Goal: Contribute content: Contribute content

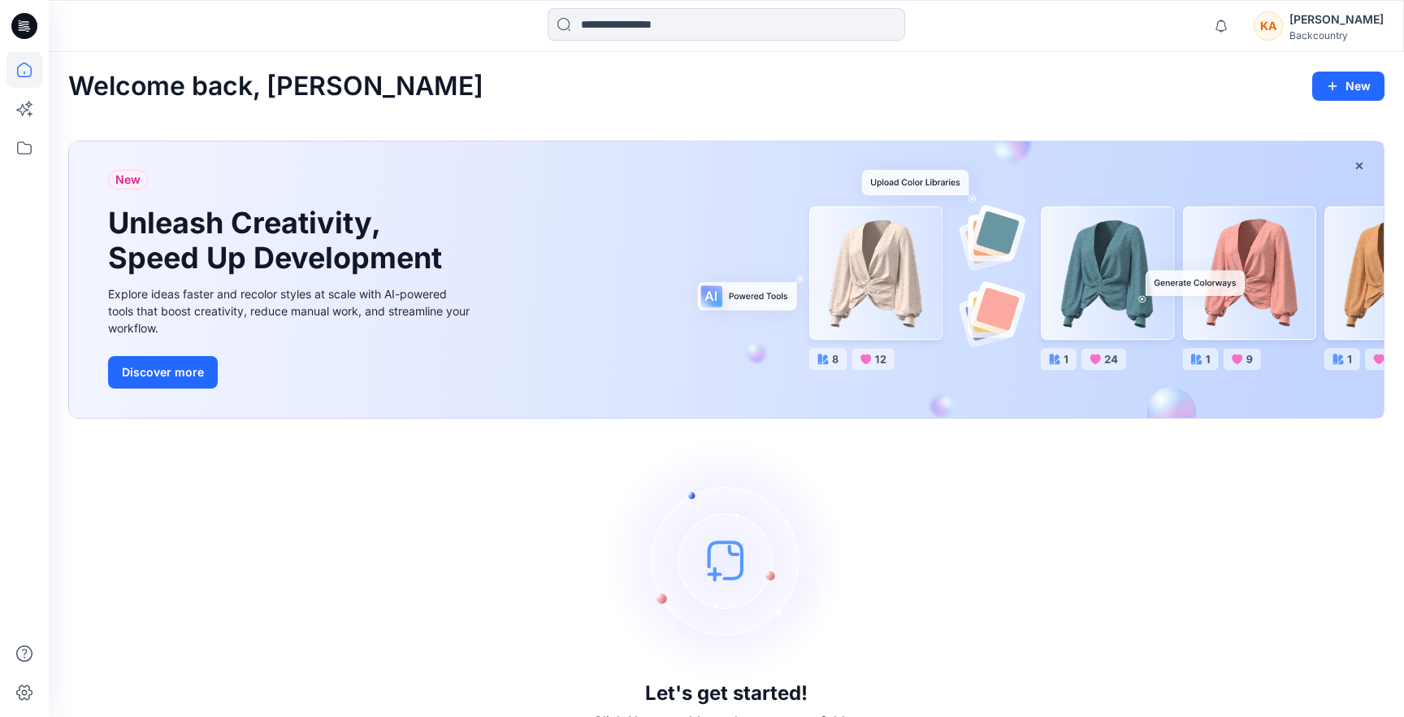
click at [639, 386] on div "New Unleash Creativity, Speed Up Development Explore ideas faster and recolor s…" at bounding box center [726, 279] width 1315 height 276
click at [182, 367] on button "Discover more" at bounding box center [163, 372] width 110 height 32
click at [718, 575] on img at bounding box center [726, 560] width 244 height 244
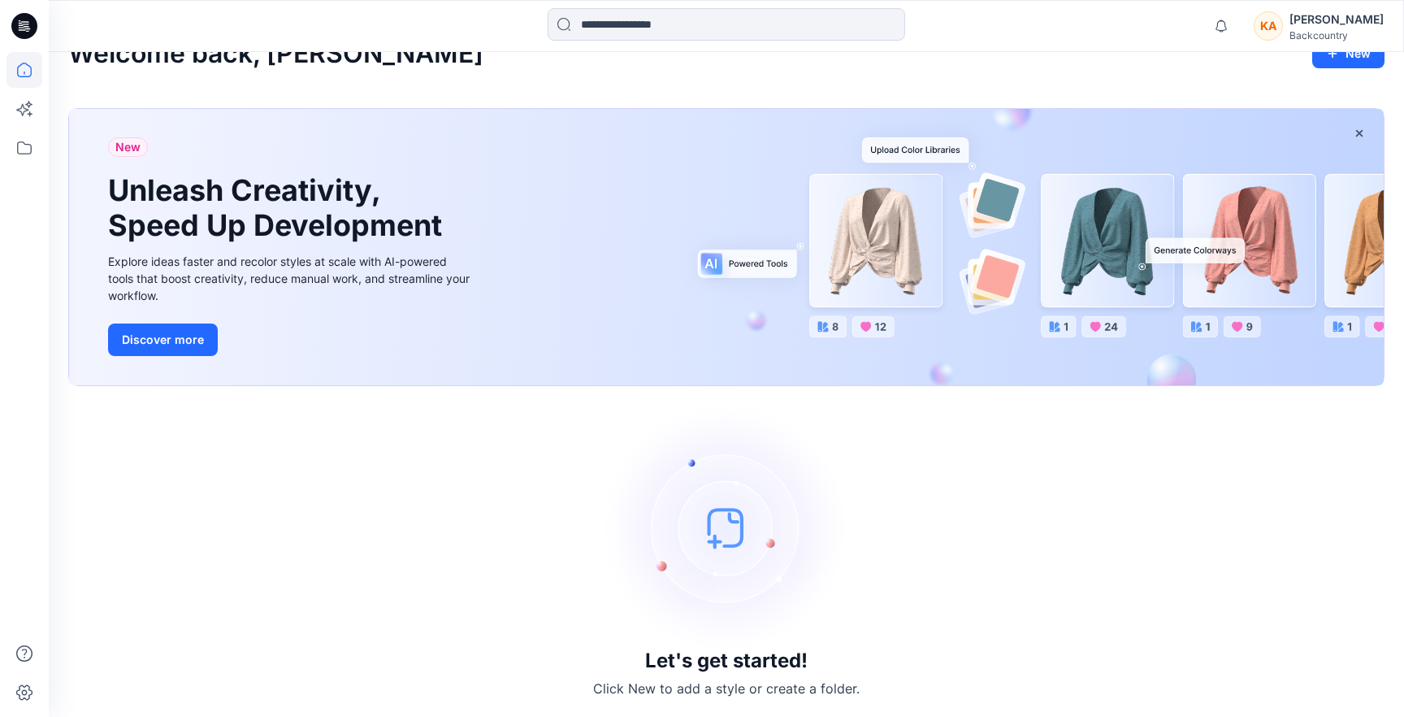
click at [705, 671] on h3 "Let's get started!" at bounding box center [726, 660] width 162 height 23
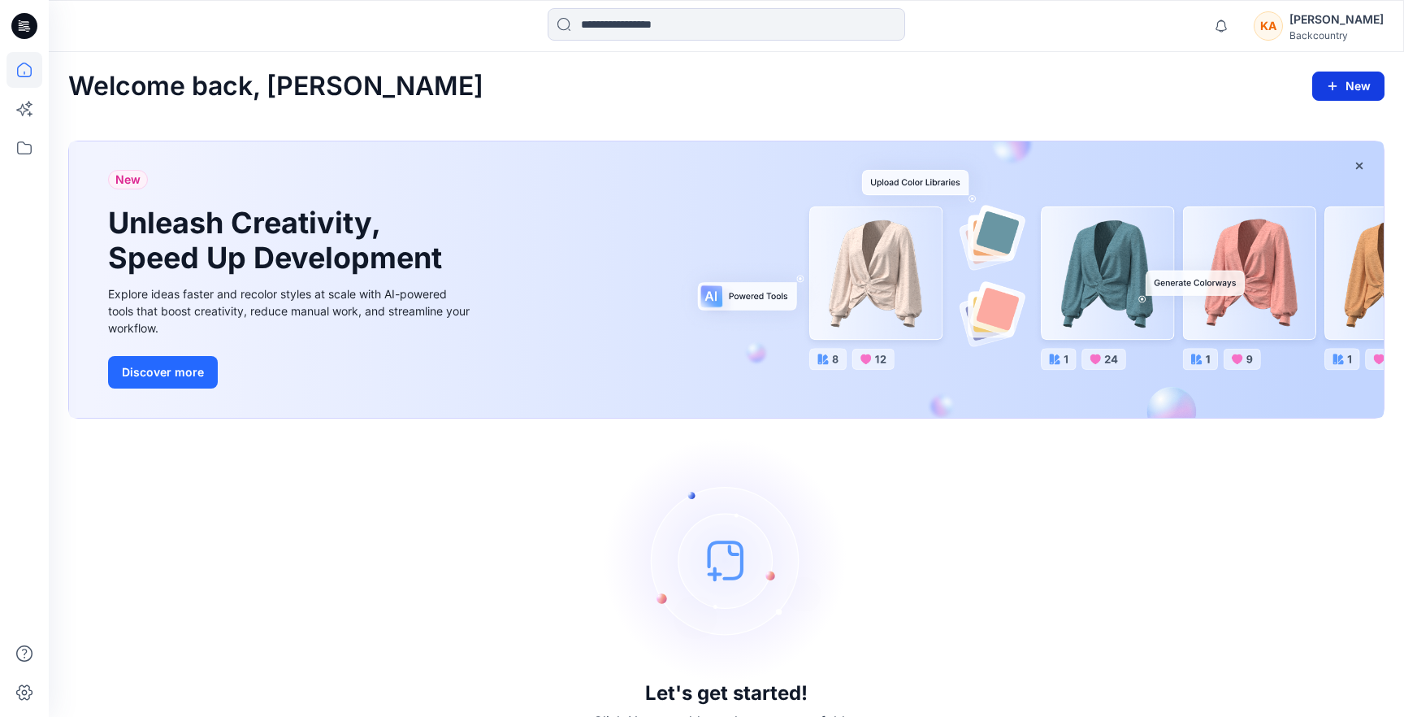
click at [1354, 89] on button "New" at bounding box center [1348, 85] width 72 height 29
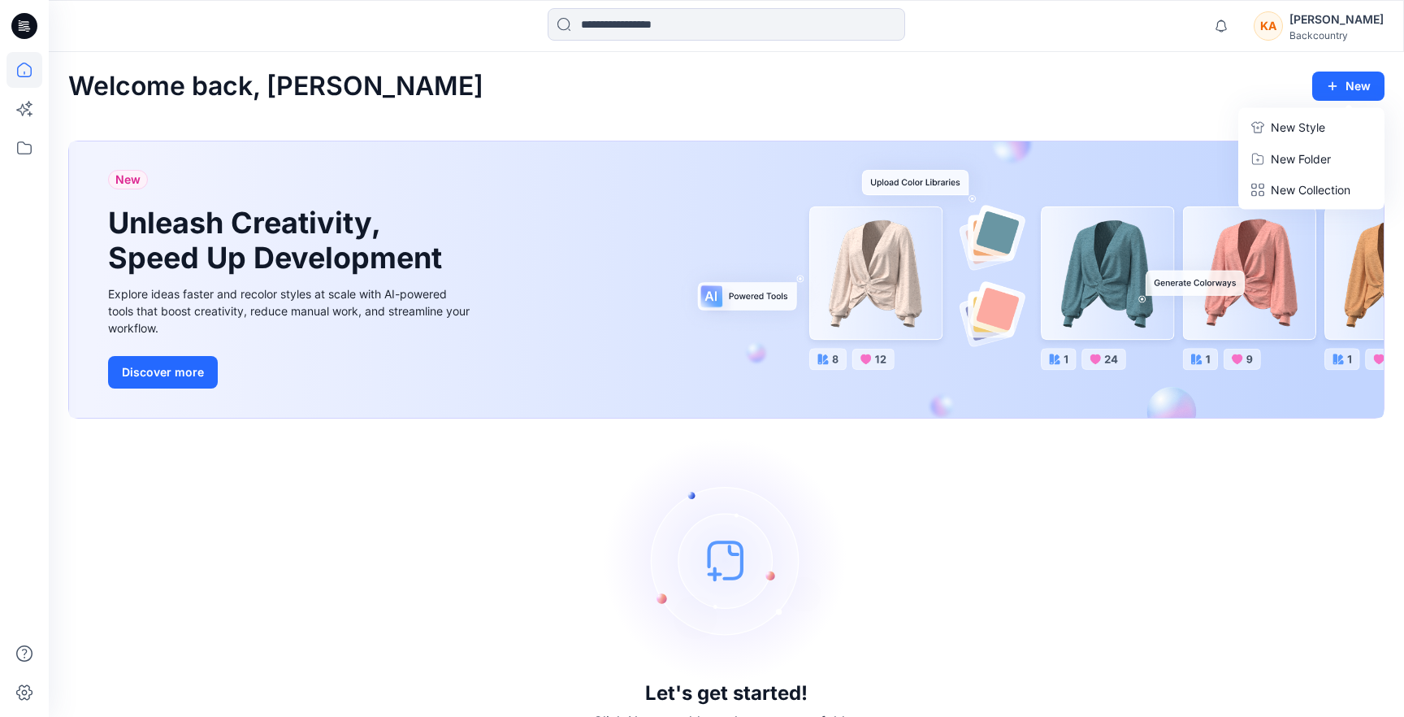
click at [1302, 123] on p "New Style" at bounding box center [1298, 127] width 54 height 19
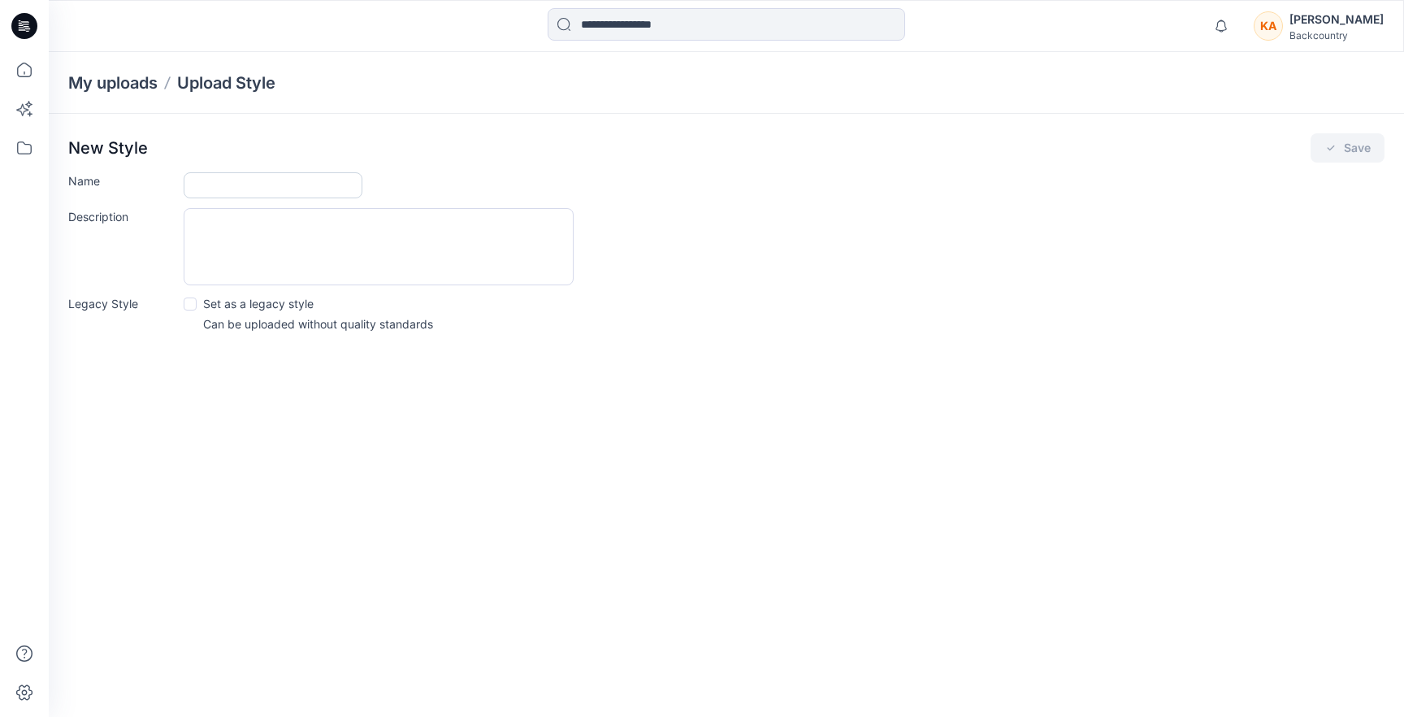
click at [295, 179] on input "Name" at bounding box center [273, 185] width 179 height 26
type input "**********"
click at [255, 218] on textarea "Description" at bounding box center [379, 246] width 390 height 77
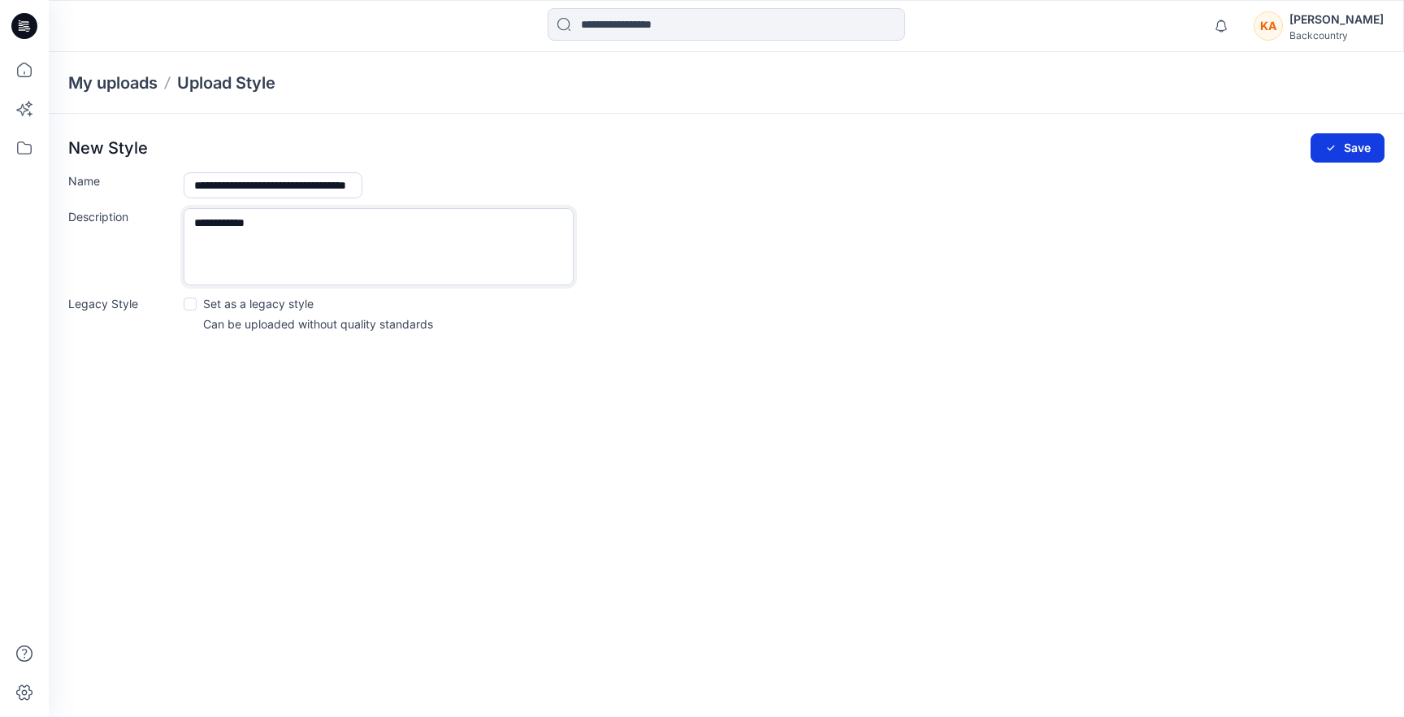
type textarea "**********"
click at [1350, 149] on button "Save" at bounding box center [1348, 147] width 74 height 29
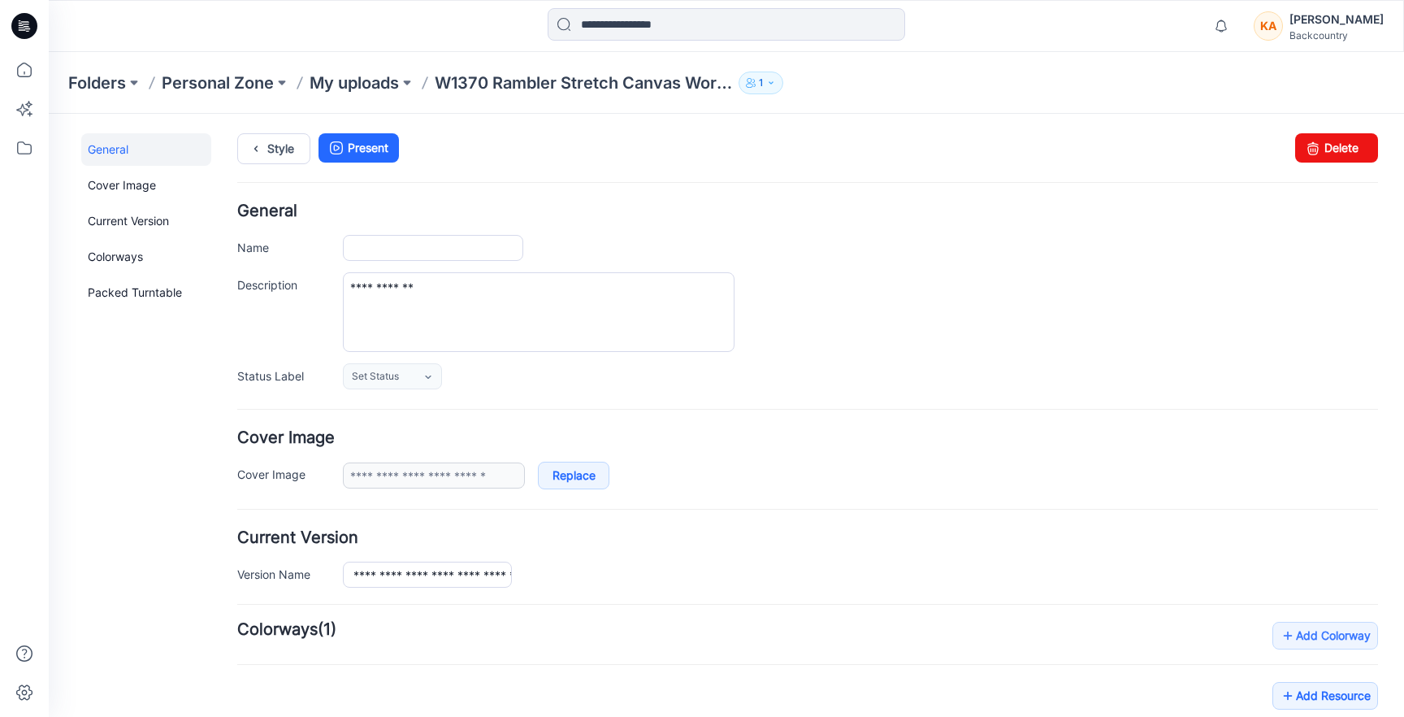
type input "**********"
click at [427, 377] on icon at bounding box center [428, 376] width 6 height 3
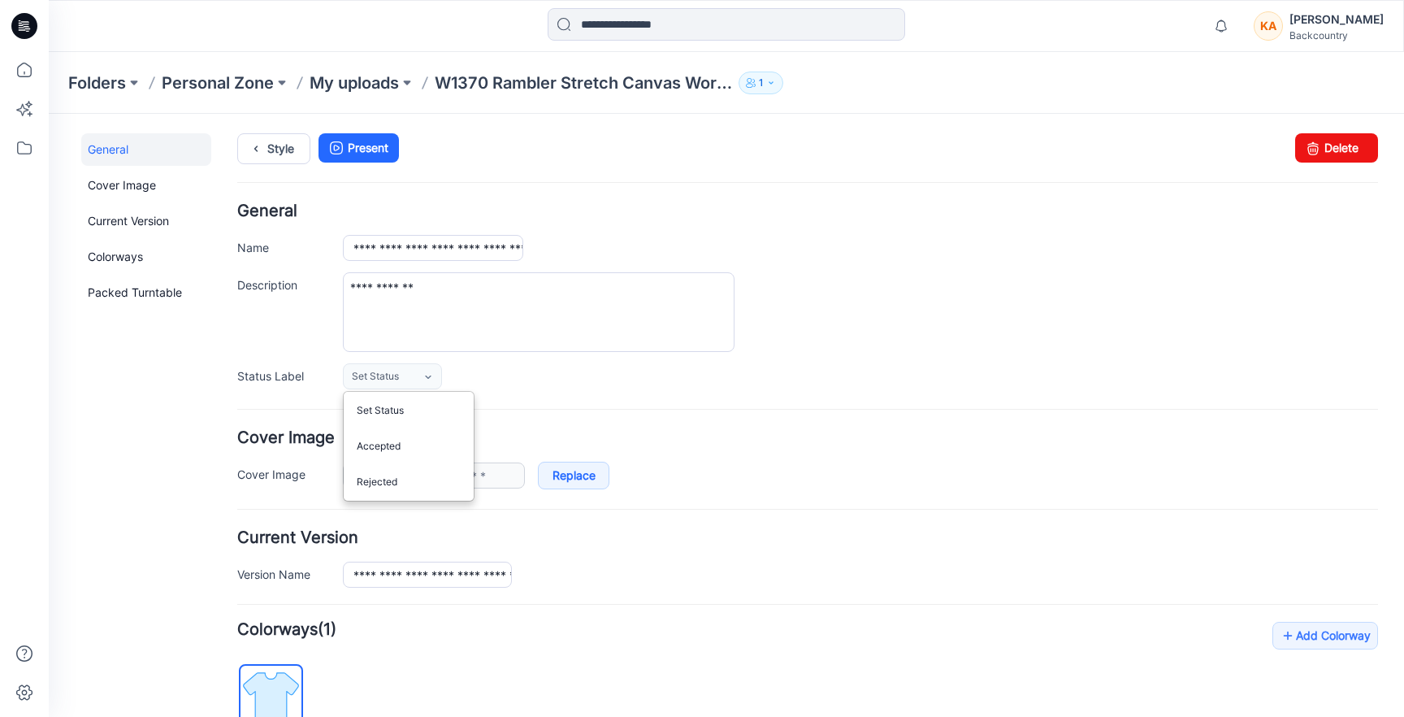
click at [496, 374] on div "Set Status Set Status Accepted Rejected" at bounding box center [860, 376] width 1035 height 26
click at [147, 190] on link "Cover Image" at bounding box center [146, 185] width 130 height 32
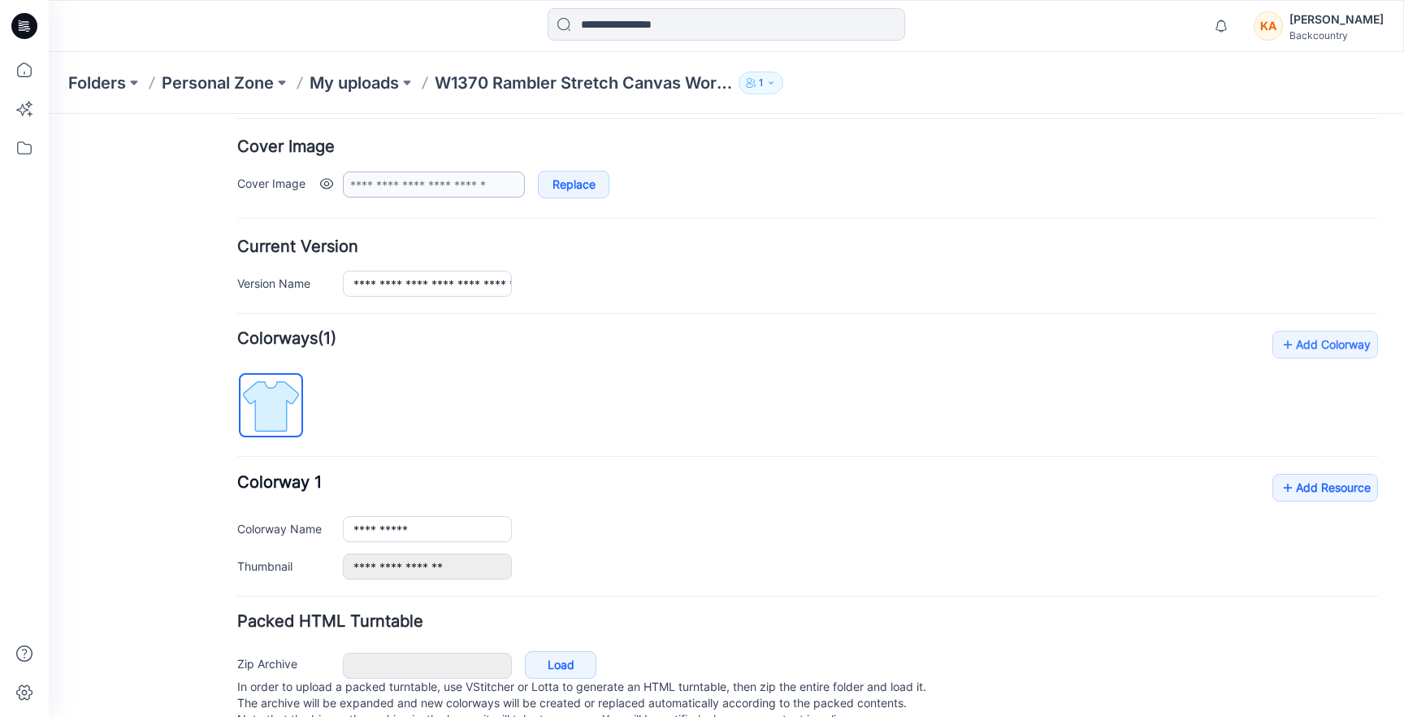
scroll to position [288, 0]
click at [1334, 348] on link "Add Colorway" at bounding box center [1325, 348] width 106 height 28
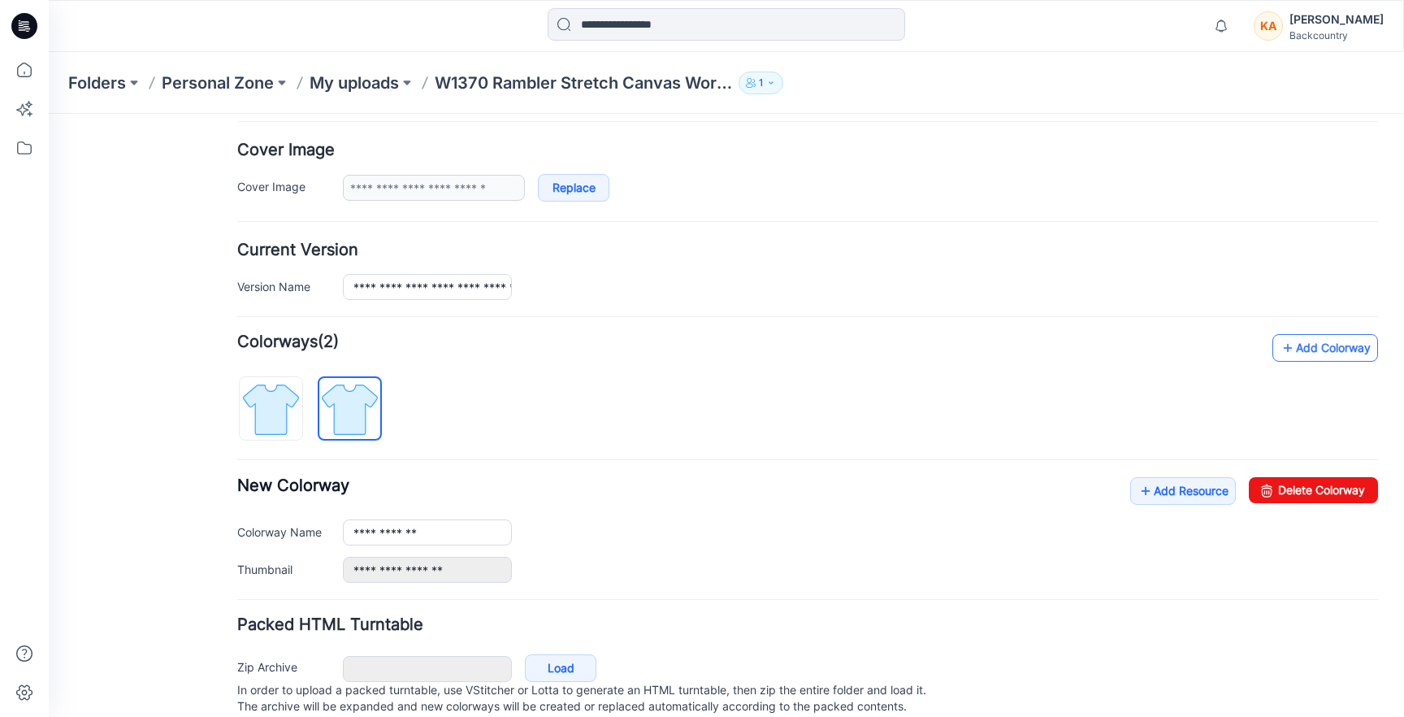
click at [1334, 348] on link "Add Colorway" at bounding box center [1325, 348] width 106 height 28
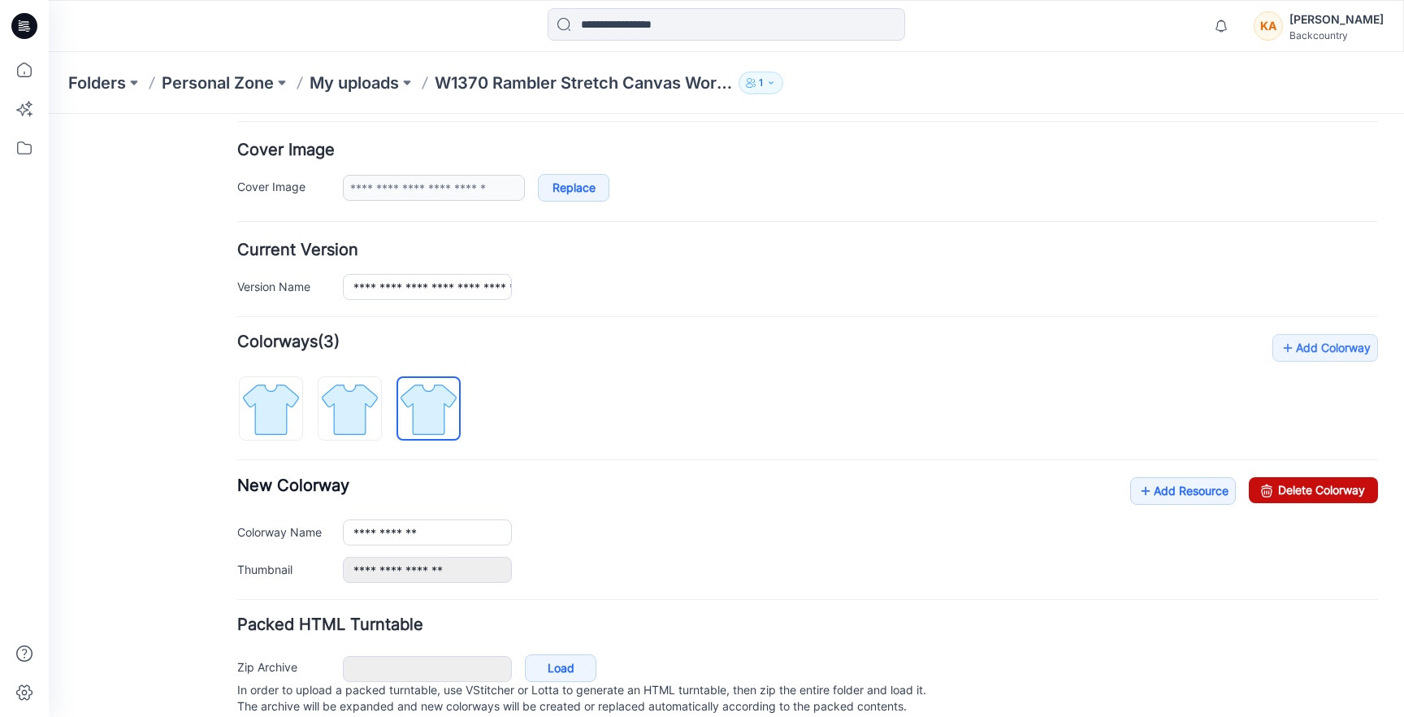
click at [1314, 496] on link "Delete Colorway" at bounding box center [1313, 490] width 129 height 26
click at [1296, 487] on link "Delete Colorway" at bounding box center [1313, 490] width 129 height 26
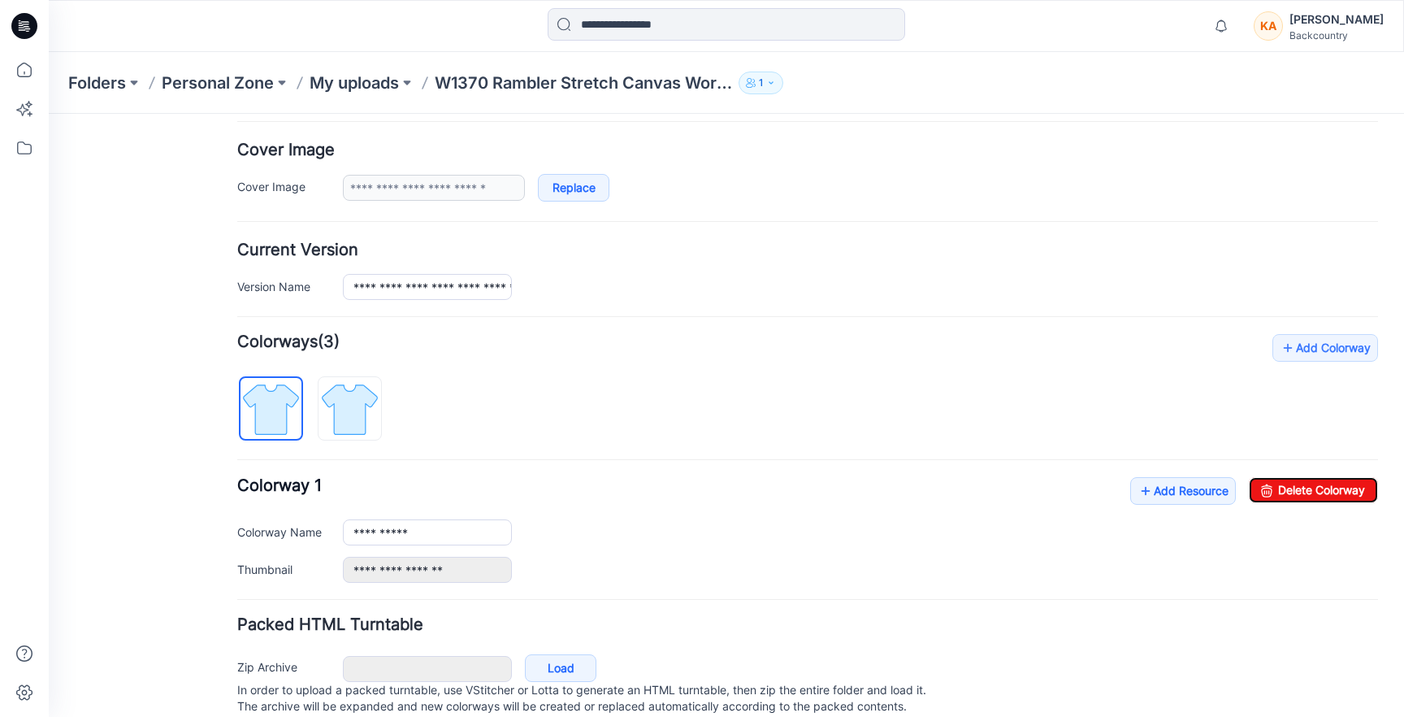
type input "**********"
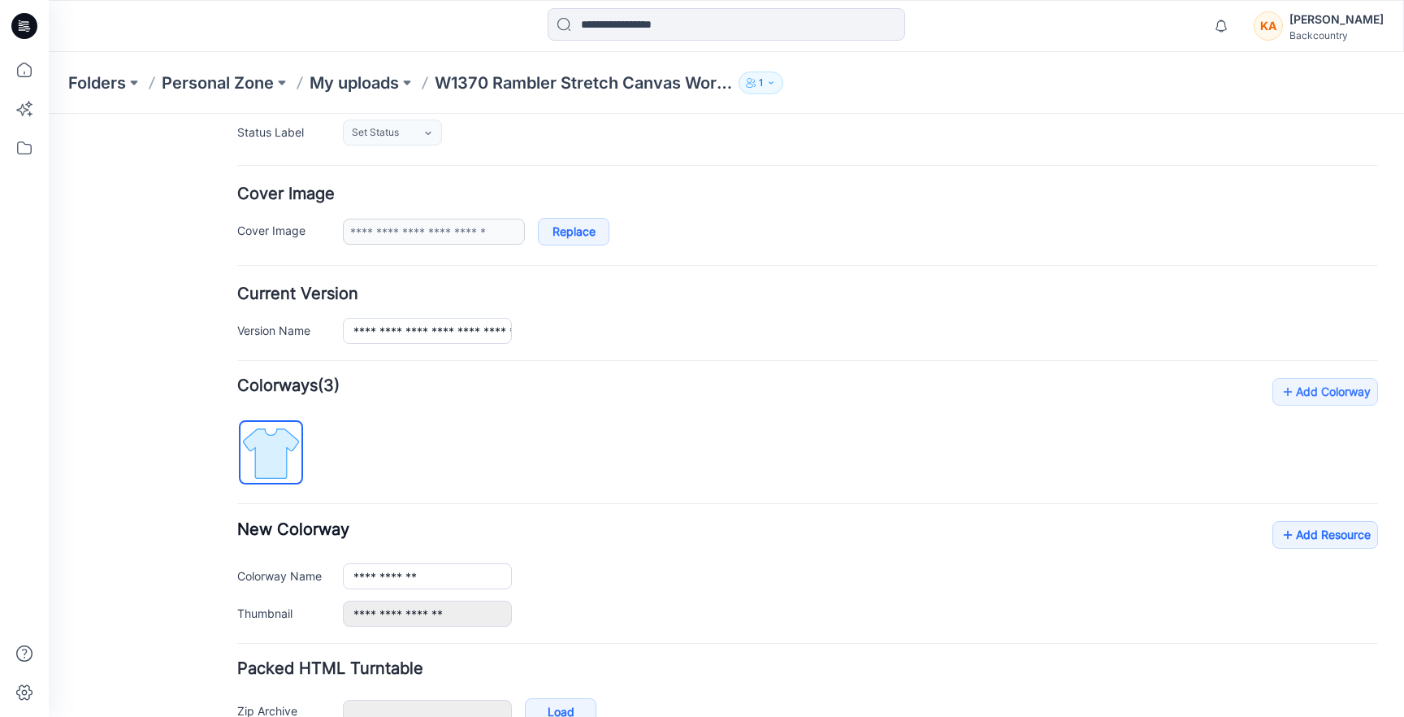
scroll to position [48, 0]
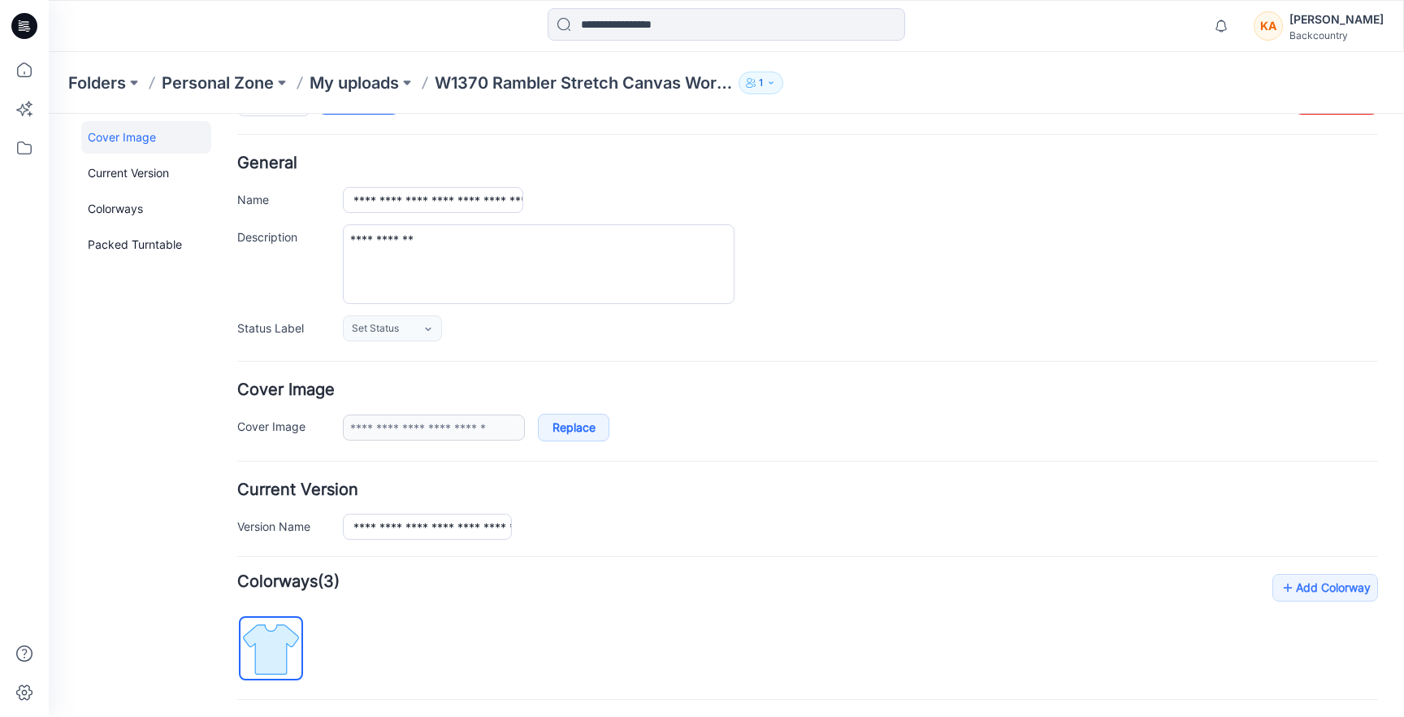
click at [776, 84] on icon "button" at bounding box center [771, 83] width 10 height 10
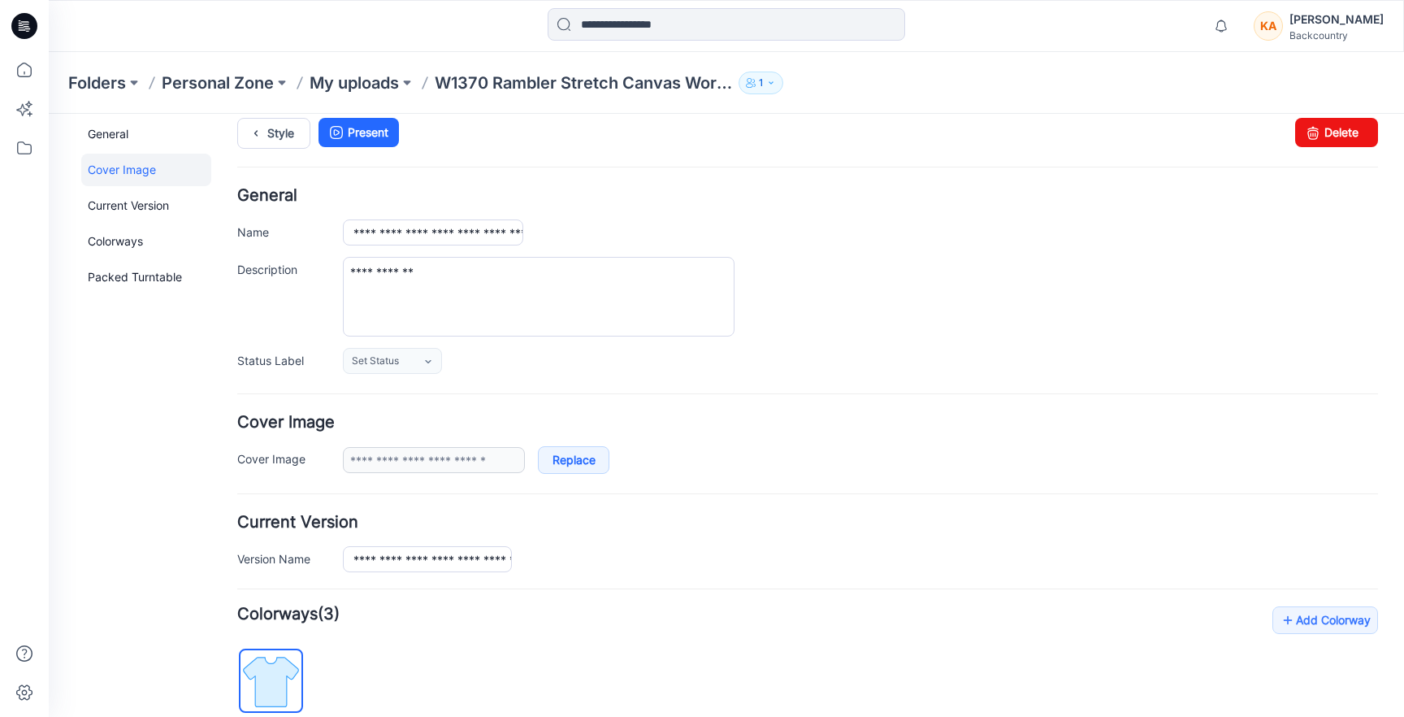
scroll to position [0, 0]
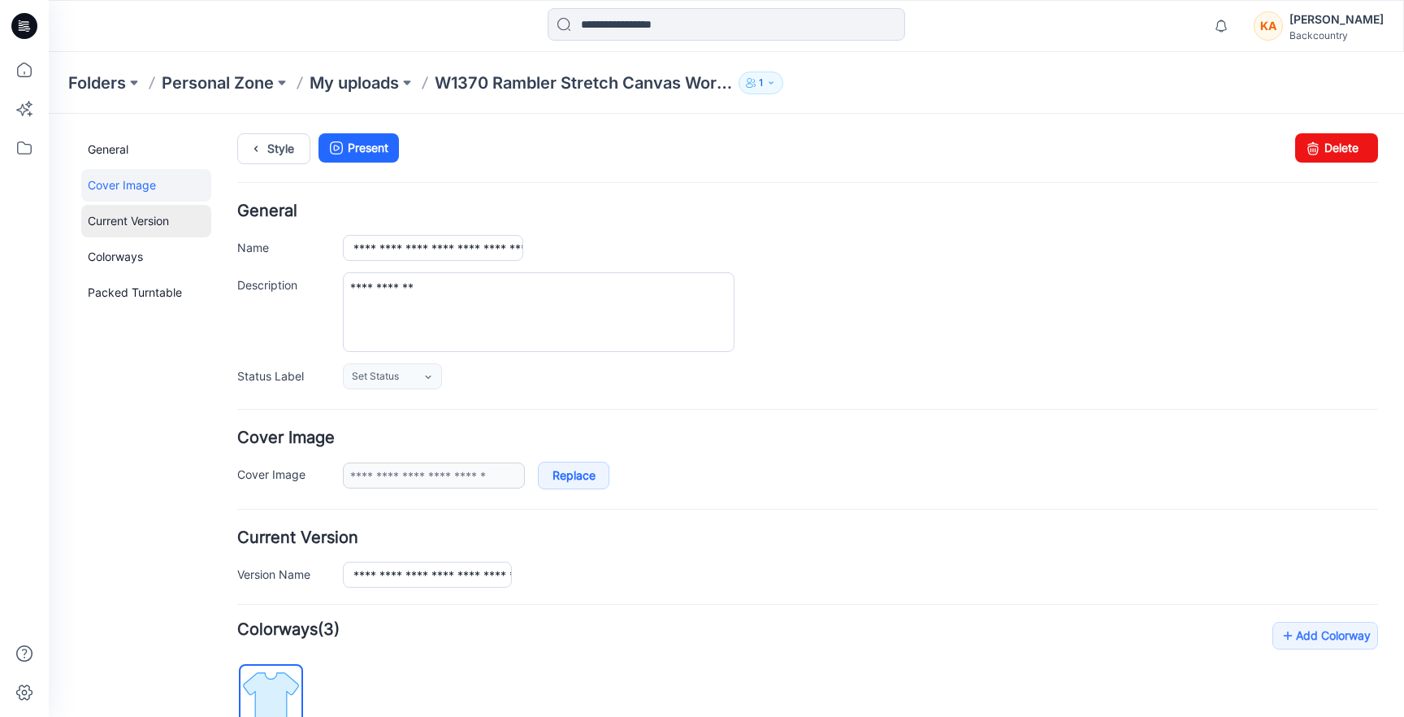
click at [156, 220] on link "Current Version" at bounding box center [146, 221] width 130 height 32
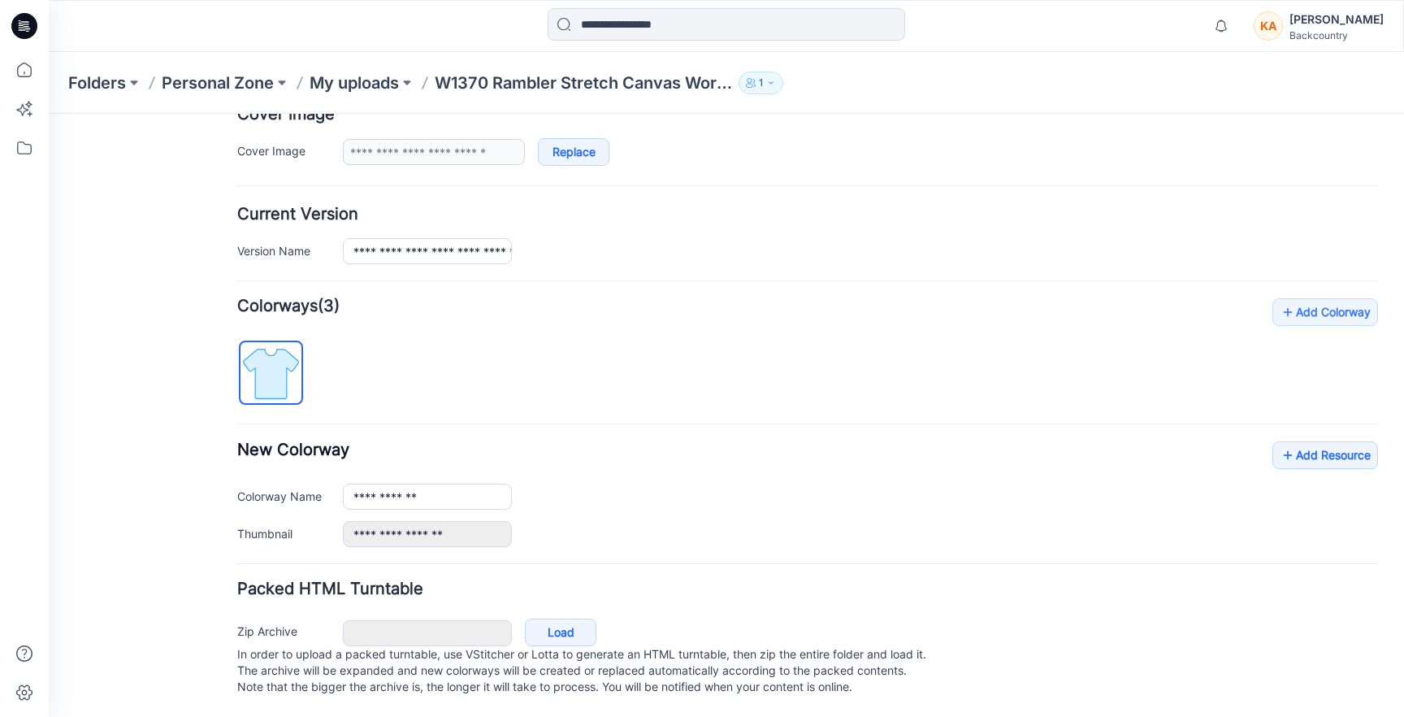
scroll to position [340, 0]
